Goal: Task Accomplishment & Management: Manage account settings

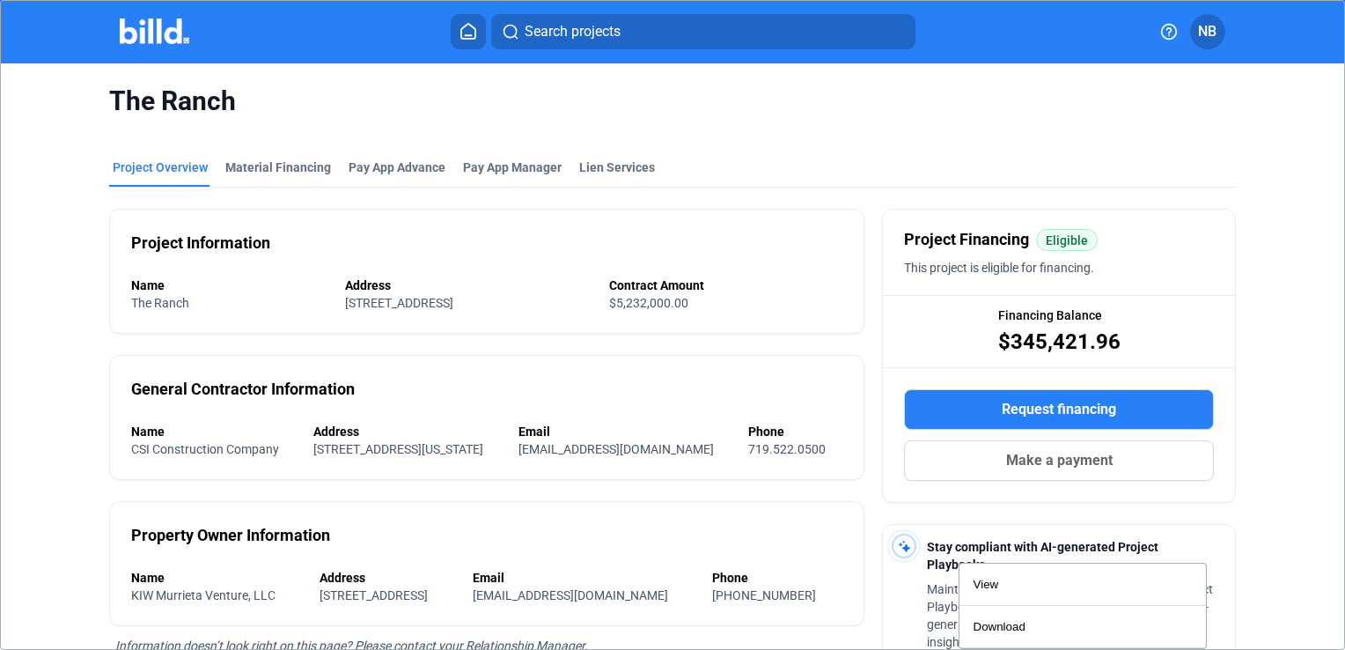
scroll to position [342, 0]
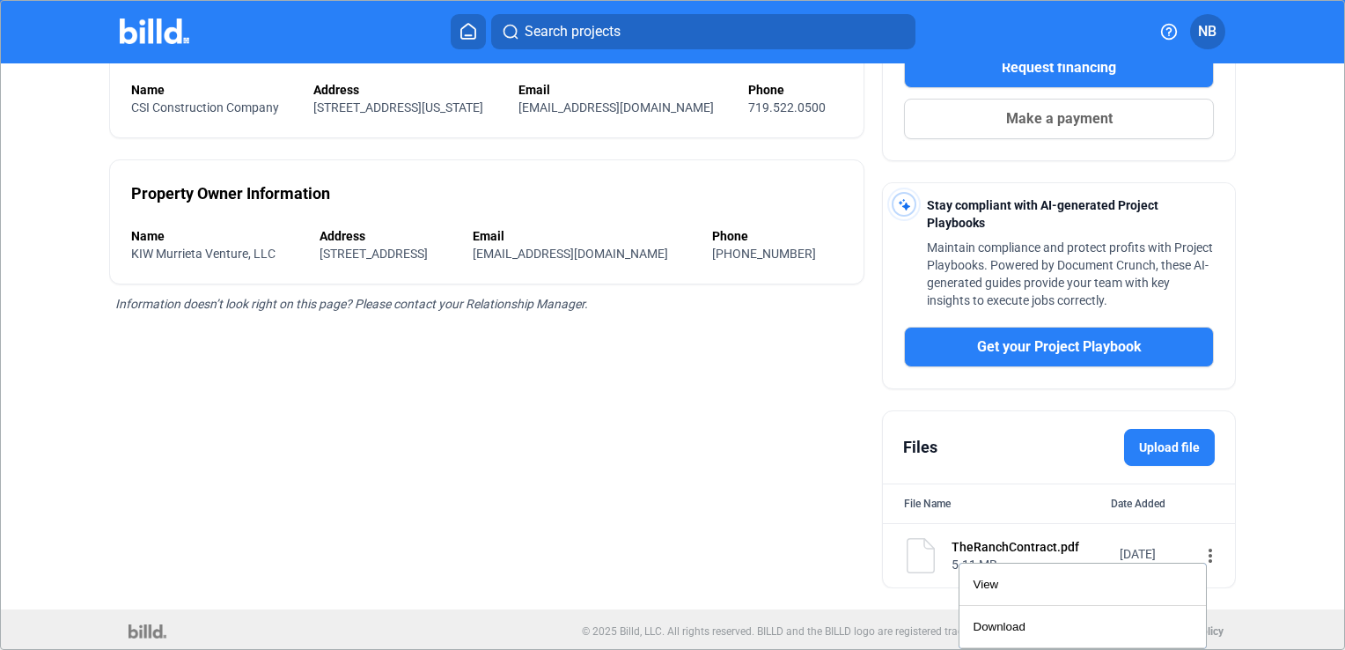
drag, startPoint x: 460, startPoint y: 24, endPoint x: 481, endPoint y: 105, distance: 83.5
click at [460, 26] on div at bounding box center [672, 325] width 1345 height 650
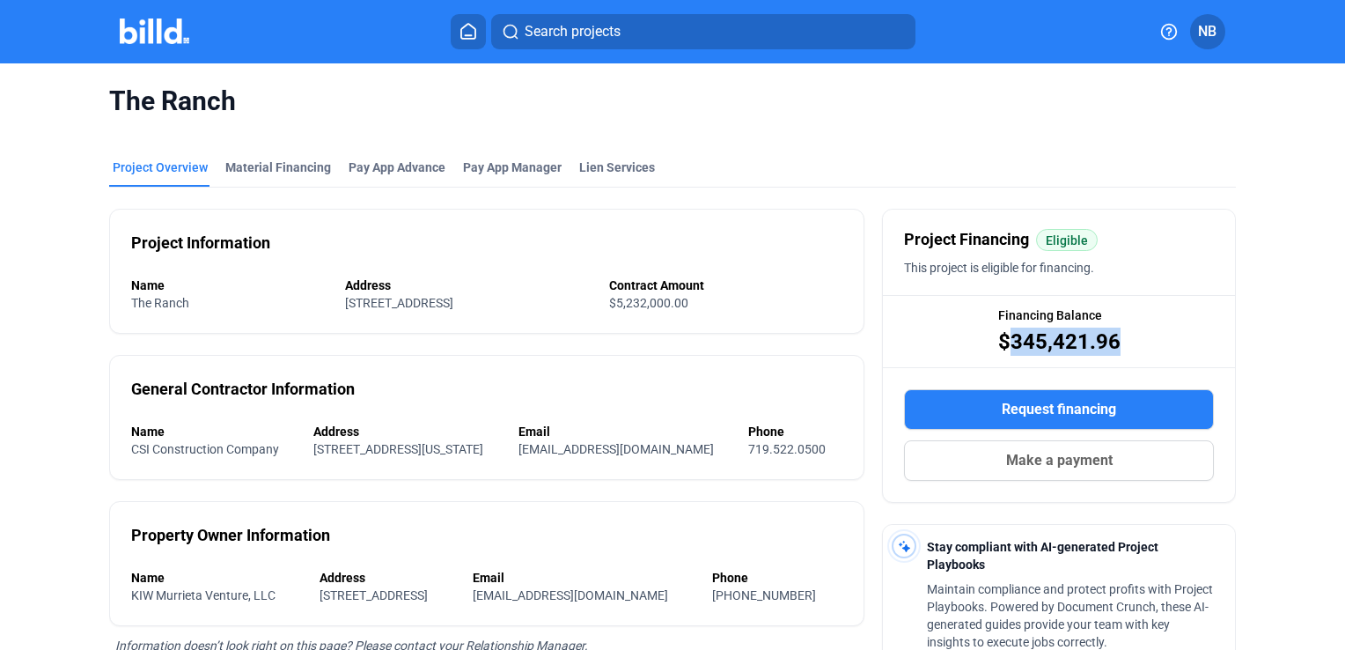
drag, startPoint x: 1112, startPoint y: 337, endPoint x: 1008, endPoint y: 331, distance: 104.1
click at [1008, 331] on div "Financing Balance $345,421.96" at bounding box center [1059, 331] width 352 height 70
drag, startPoint x: 393, startPoint y: 165, endPoint x: 394, endPoint y: 177, distance: 12.4
click at [393, 167] on div "Pay App Advance" at bounding box center [397, 167] width 97 height 18
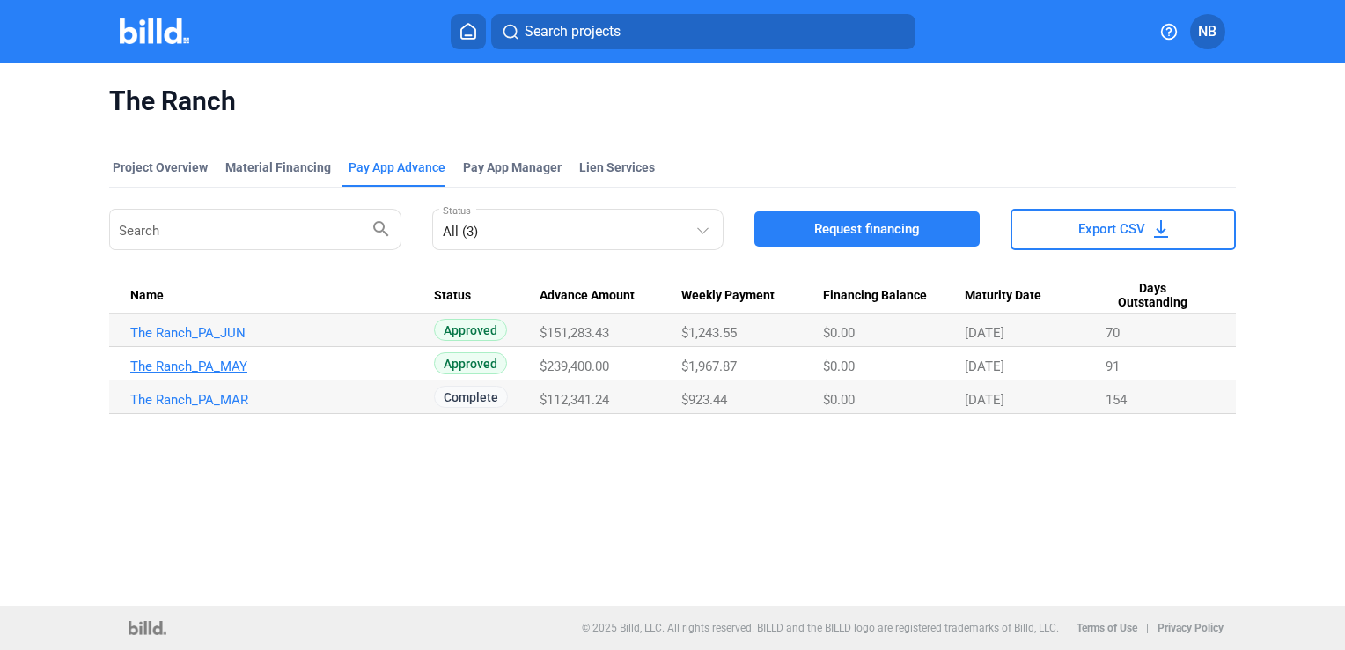
click at [207, 365] on link "The Ranch_PA_MAY" at bounding box center [282, 366] width 304 height 16
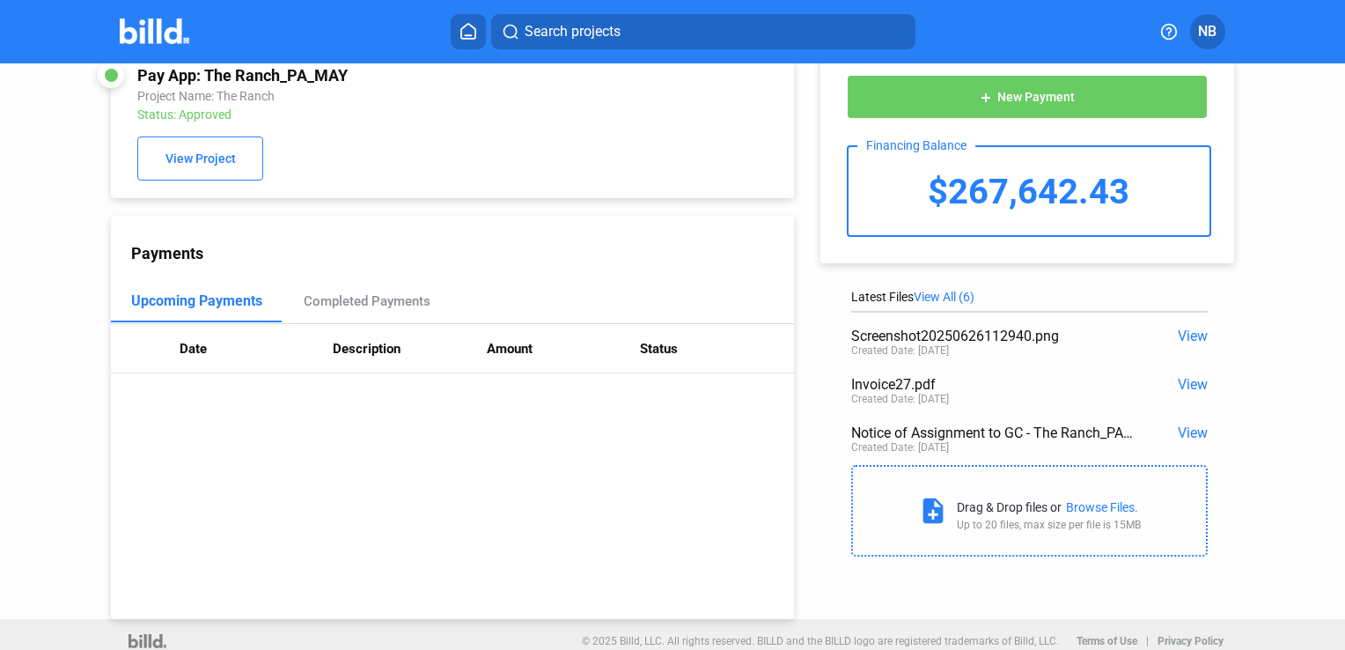
scroll to position [48, 0]
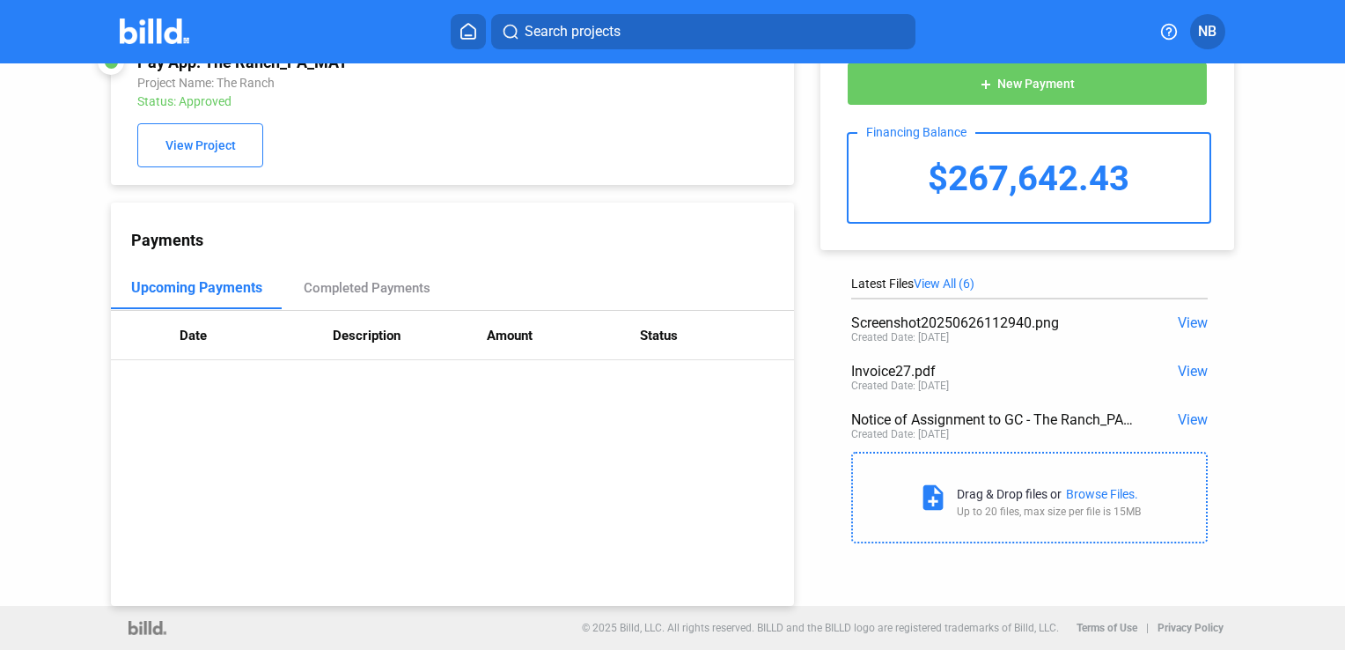
click at [954, 280] on span "View All (6)" at bounding box center [944, 283] width 61 height 14
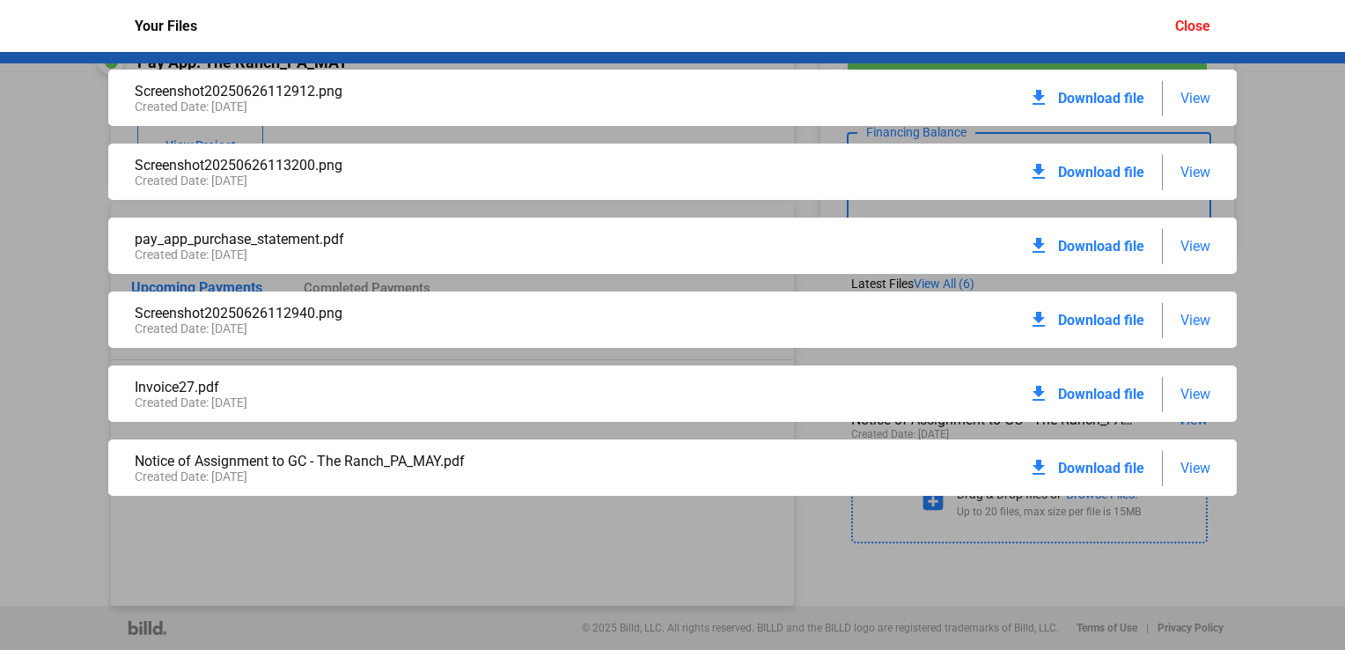
click at [1199, 463] on span "View" at bounding box center [1196, 468] width 30 height 17
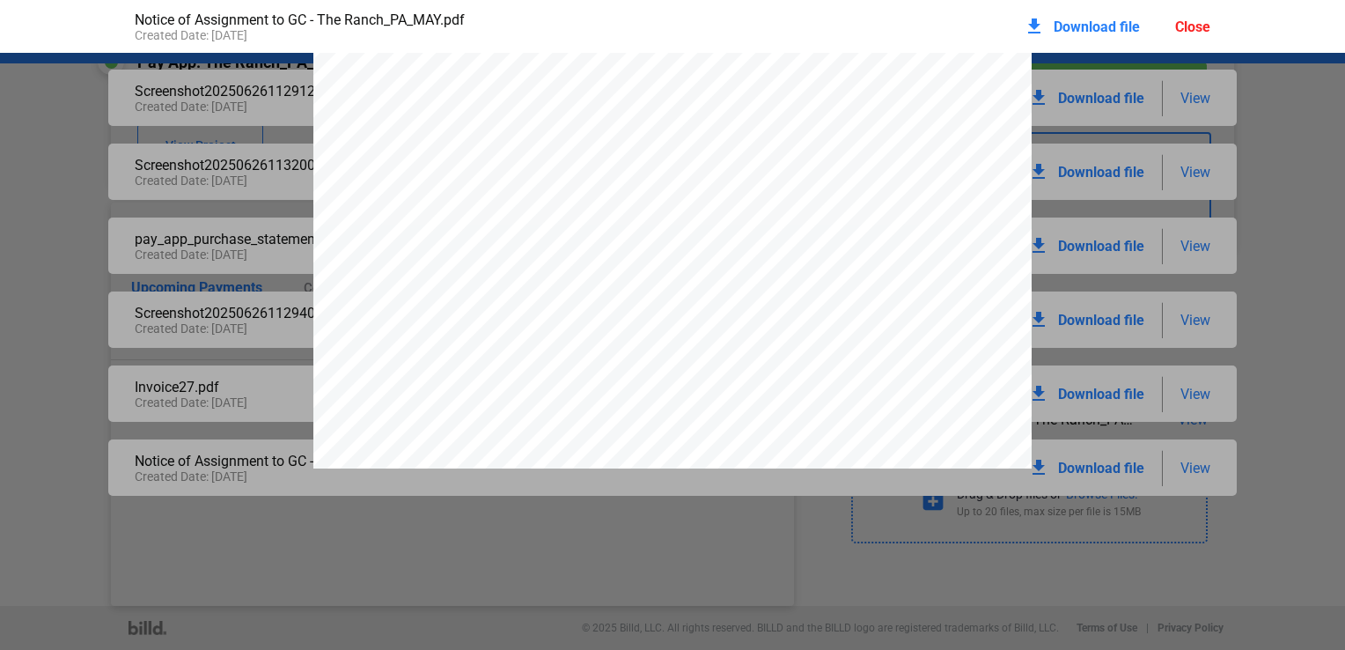
scroll to position [185, 0]
click at [1199, 26] on div "Close" at bounding box center [1192, 26] width 35 height 17
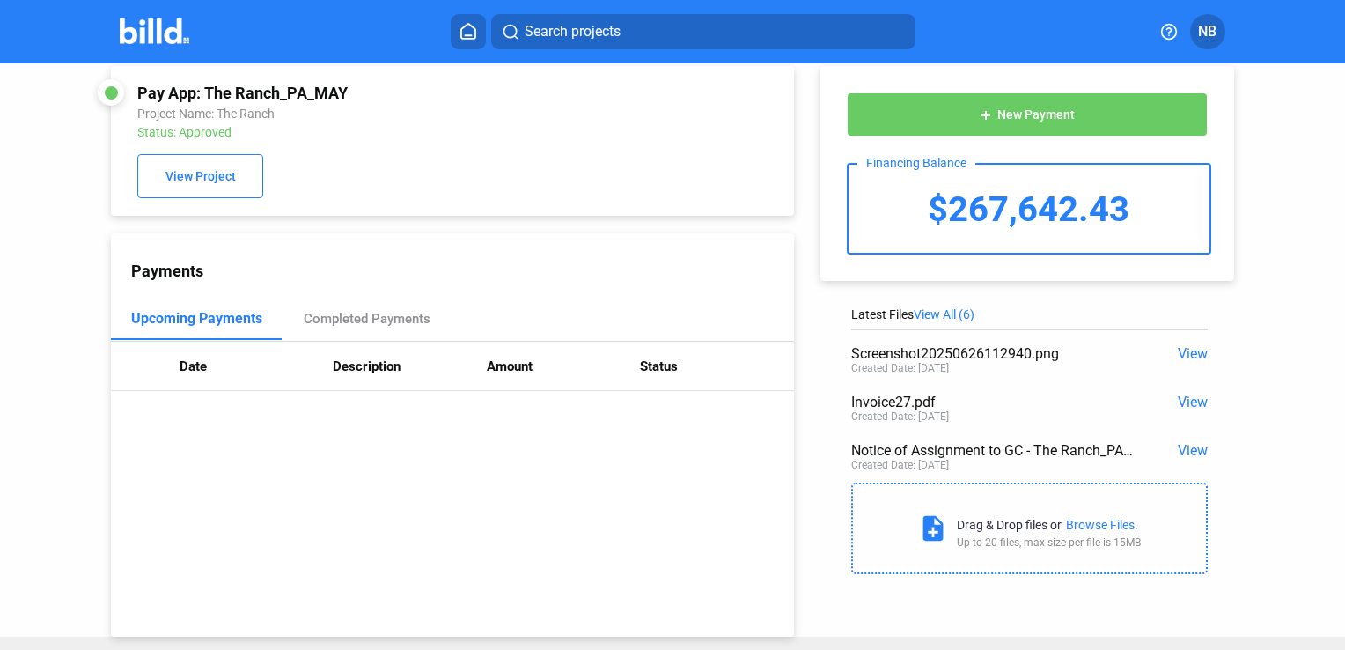
scroll to position [0, 0]
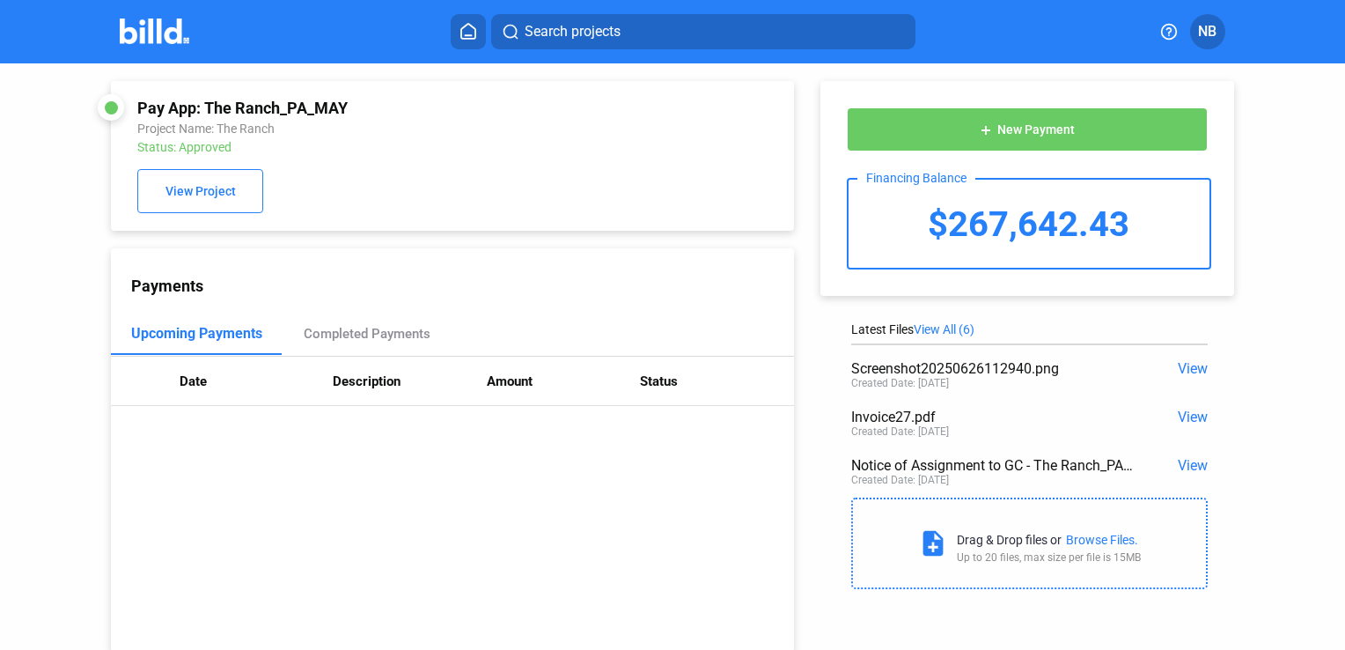
click at [472, 27] on icon at bounding box center [468, 31] width 14 height 15
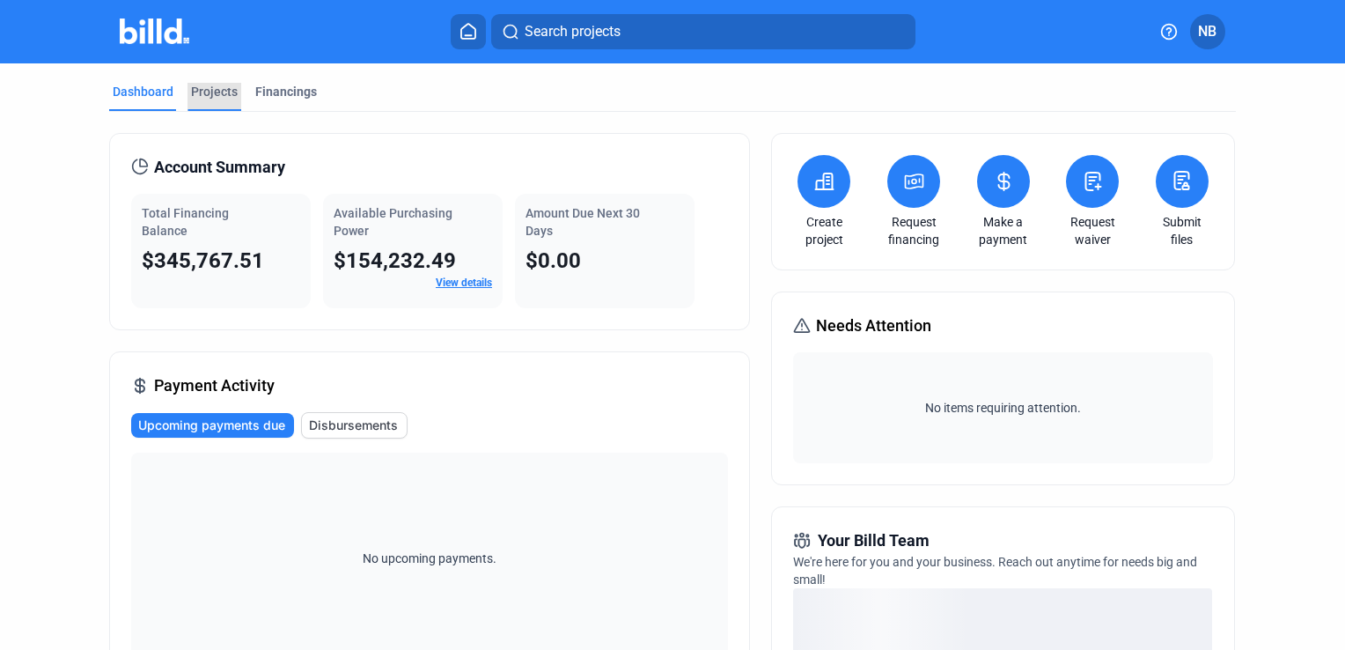
click at [204, 95] on div "Projects" at bounding box center [214, 92] width 47 height 18
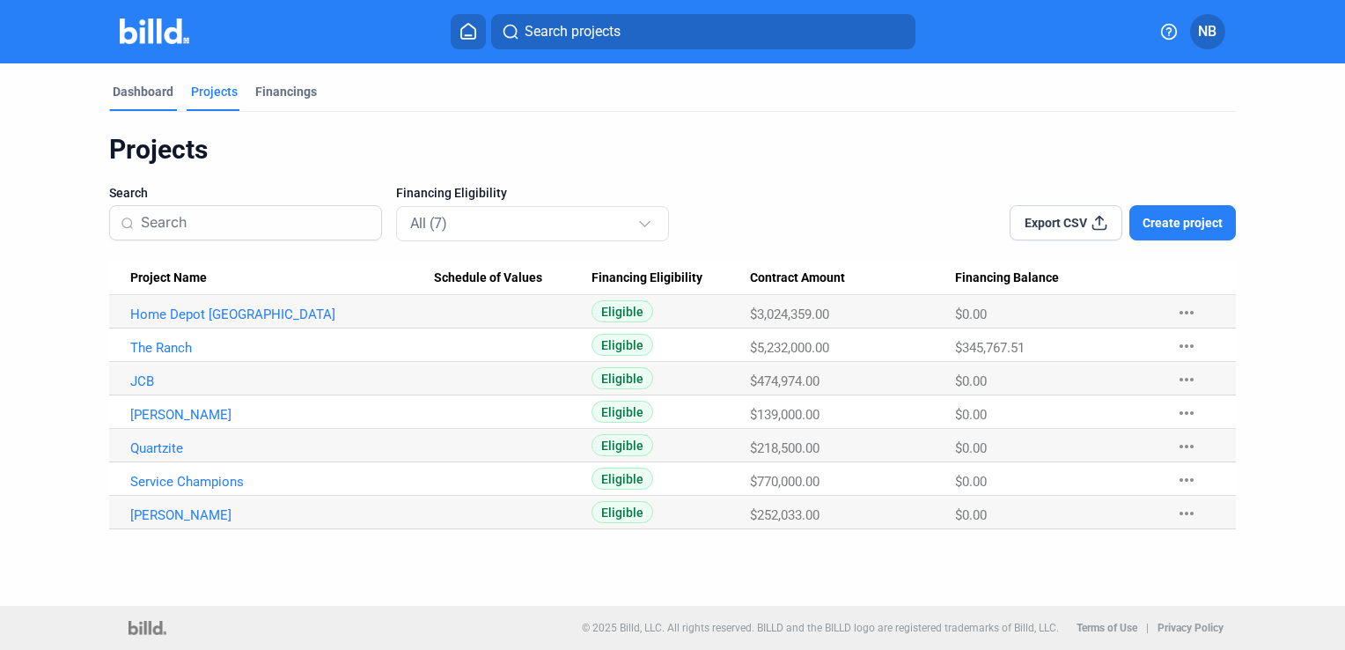
click at [151, 95] on div "Dashboard" at bounding box center [143, 92] width 61 height 18
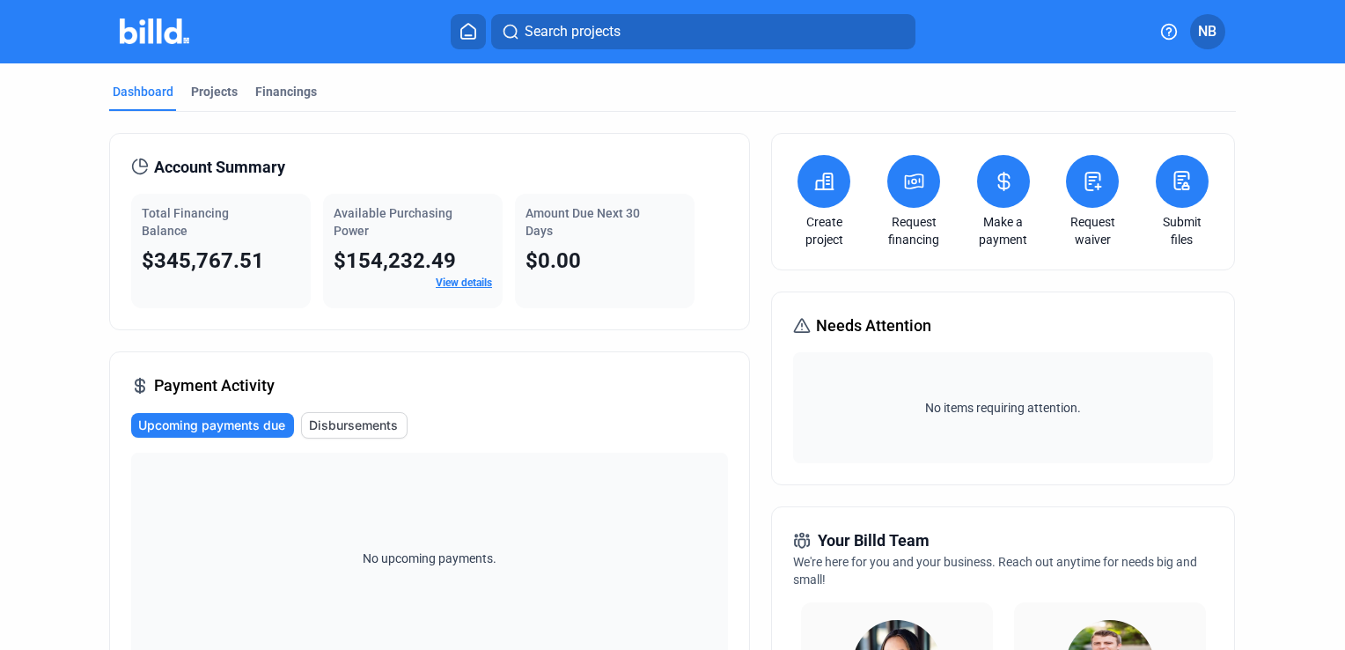
drag, startPoint x: 147, startPoint y: 257, endPoint x: 261, endPoint y: 259, distance: 113.6
click at [261, 259] on div "$345,767.51" at bounding box center [221, 261] width 158 height 28
click at [220, 90] on div "Projects" at bounding box center [214, 92] width 47 height 18
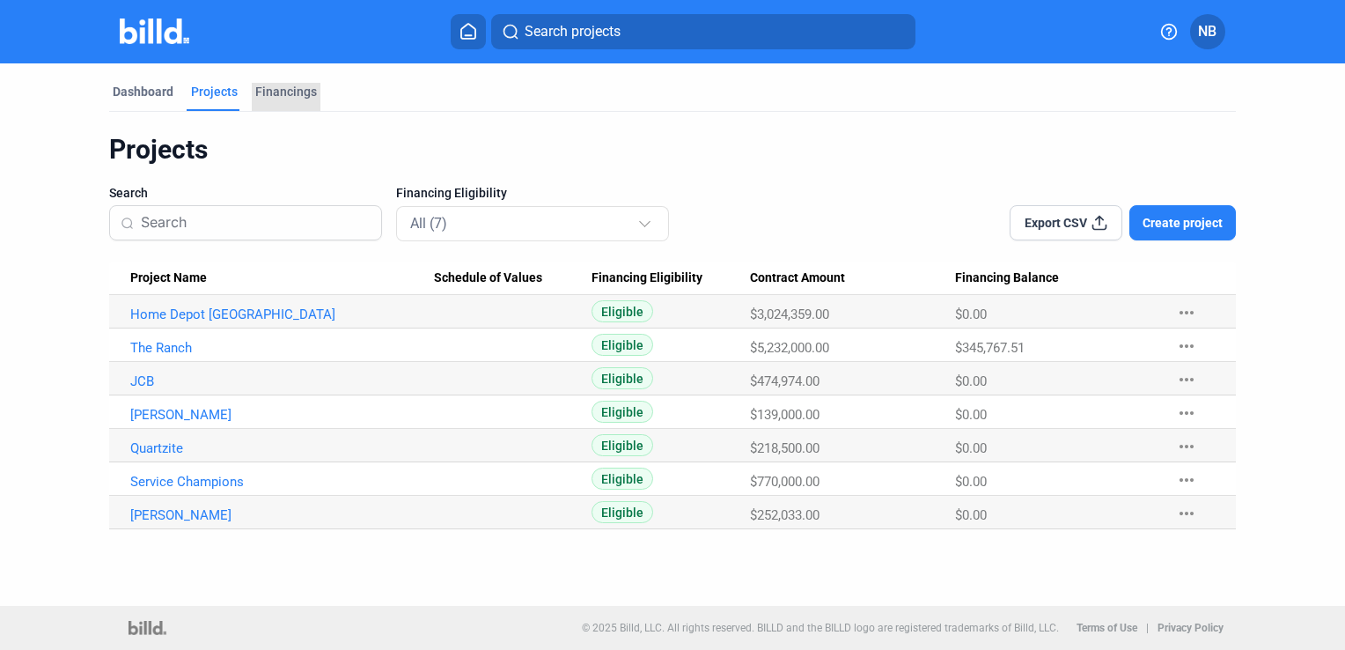
drag, startPoint x: 291, startPoint y: 90, endPoint x: 425, endPoint y: 128, distance: 139.9
click at [291, 89] on div "Financings" at bounding box center [286, 92] width 62 height 18
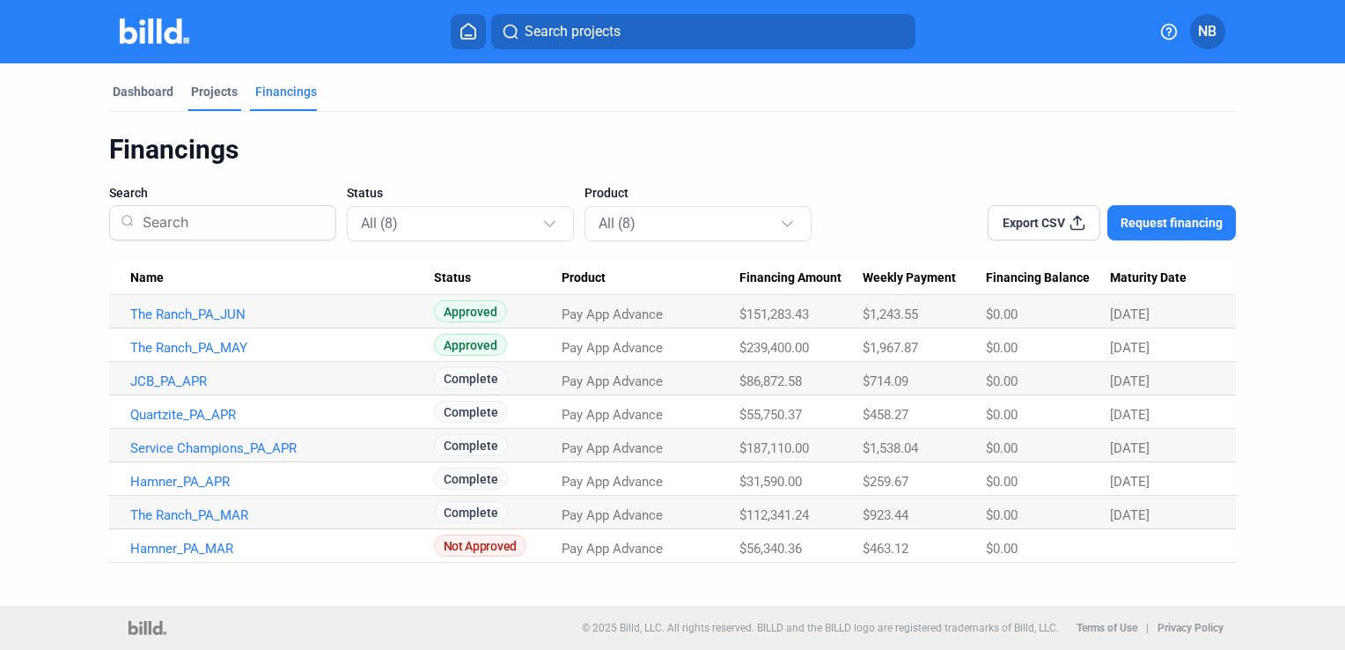
drag, startPoint x: 215, startPoint y: 98, endPoint x: 213, endPoint y: 107, distance: 9.8
click at [215, 99] on div "Projects" at bounding box center [214, 92] width 47 height 18
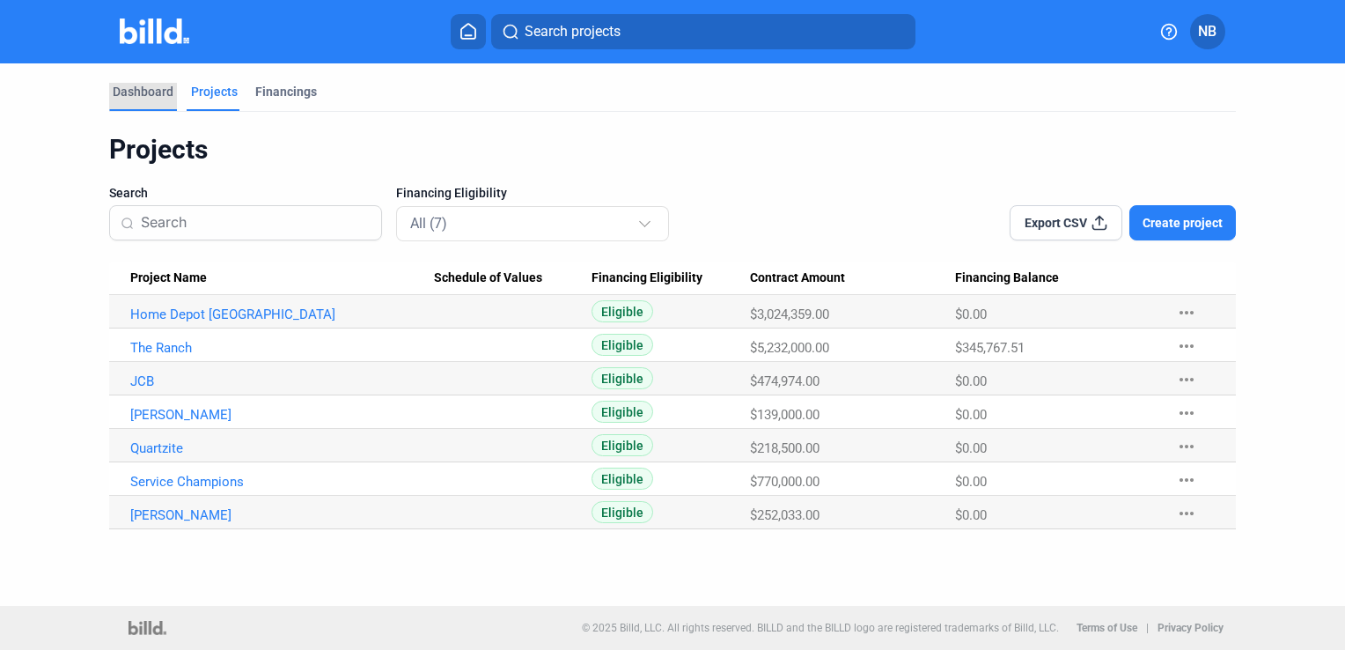
click at [162, 88] on div "Dashboard" at bounding box center [143, 92] width 61 height 18
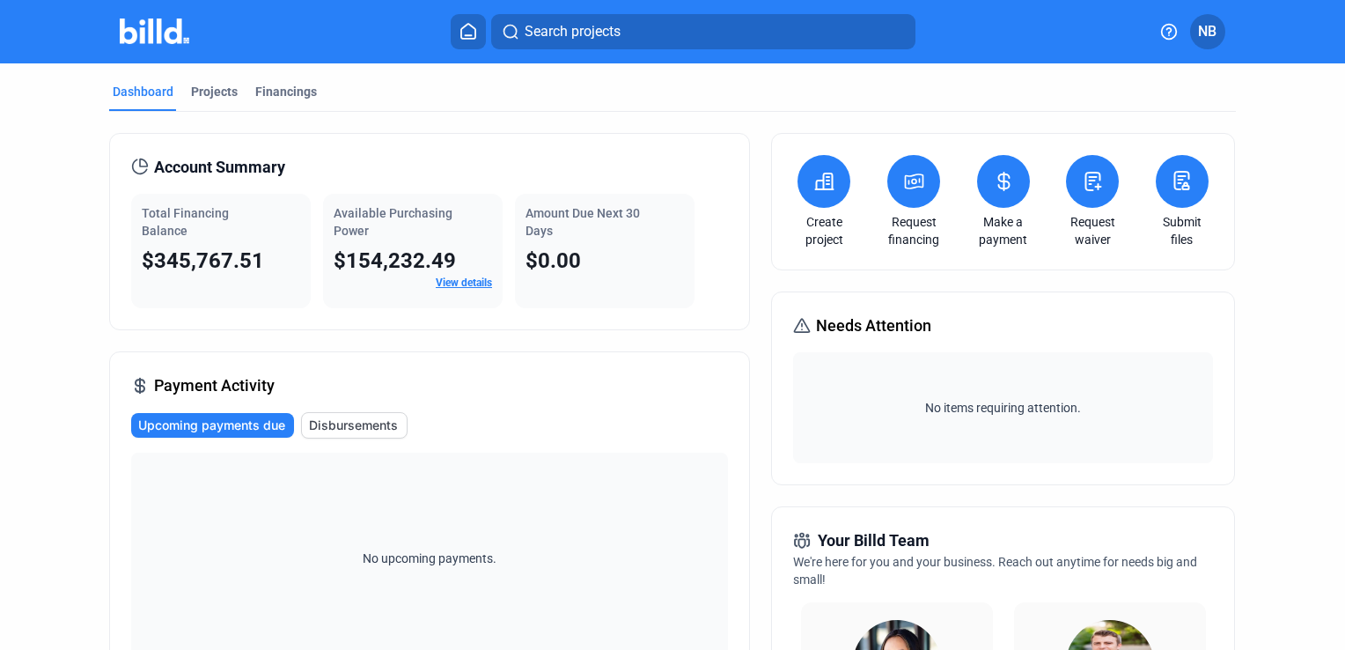
drag, startPoint x: 151, startPoint y: 258, endPoint x: 253, endPoint y: 262, distance: 101.3
click at [253, 262] on span "$345,767.51" at bounding box center [203, 260] width 122 height 25
